Goal: Task Accomplishment & Management: Manage account settings

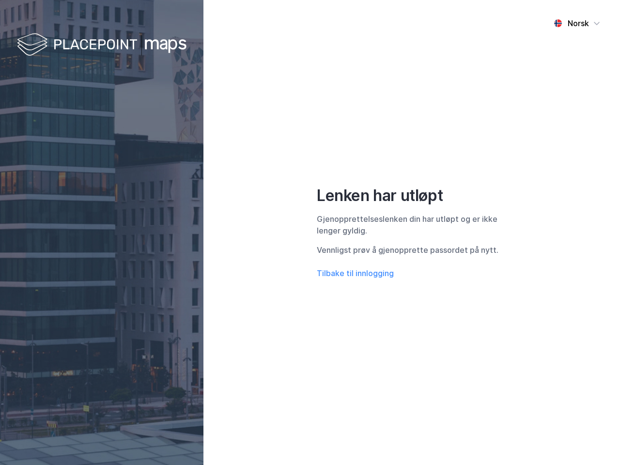
click at [310, 233] on div "Norsk Lenken har utløpt Gjenopprettelseslenken din har utløpt og er ikke lenger…" at bounding box center [412, 232] width 417 height 465
click at [102, 45] on img at bounding box center [102, 45] width 170 height 29
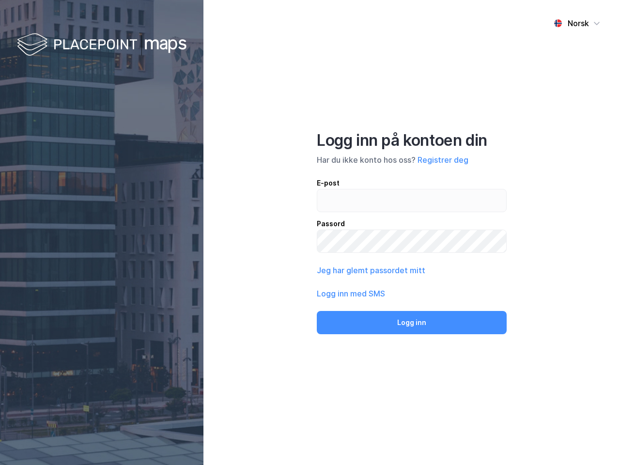
click at [577, 23] on div "Norsk" at bounding box center [578, 23] width 21 height 12
click at [355, 273] on button "Jeg har glemt passordet mitt" at bounding box center [371, 271] width 109 height 12
